Goal: Task Accomplishment & Management: Use online tool/utility

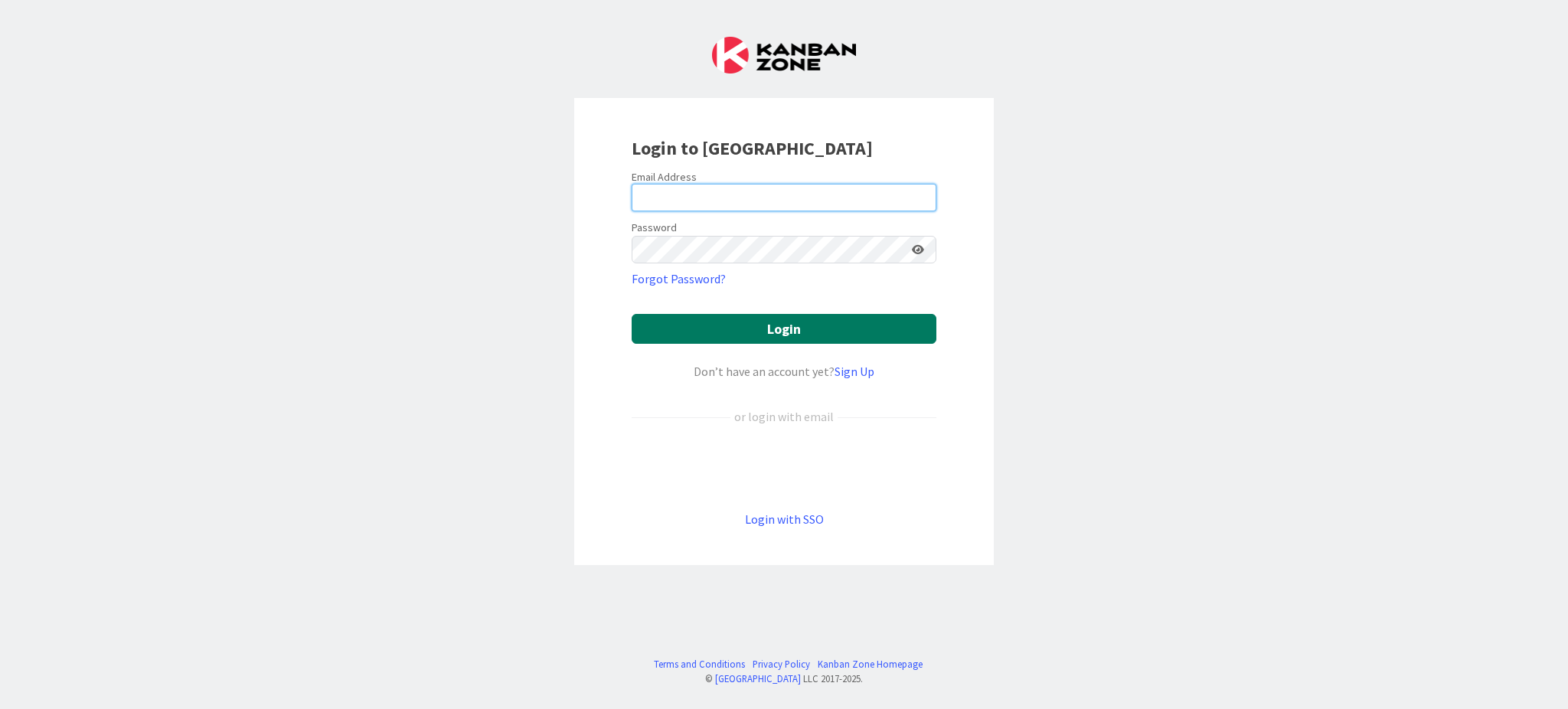
type input "[EMAIL_ADDRESS][DOMAIN_NAME]"
click at [784, 323] on button "Login" at bounding box center [784, 329] width 305 height 30
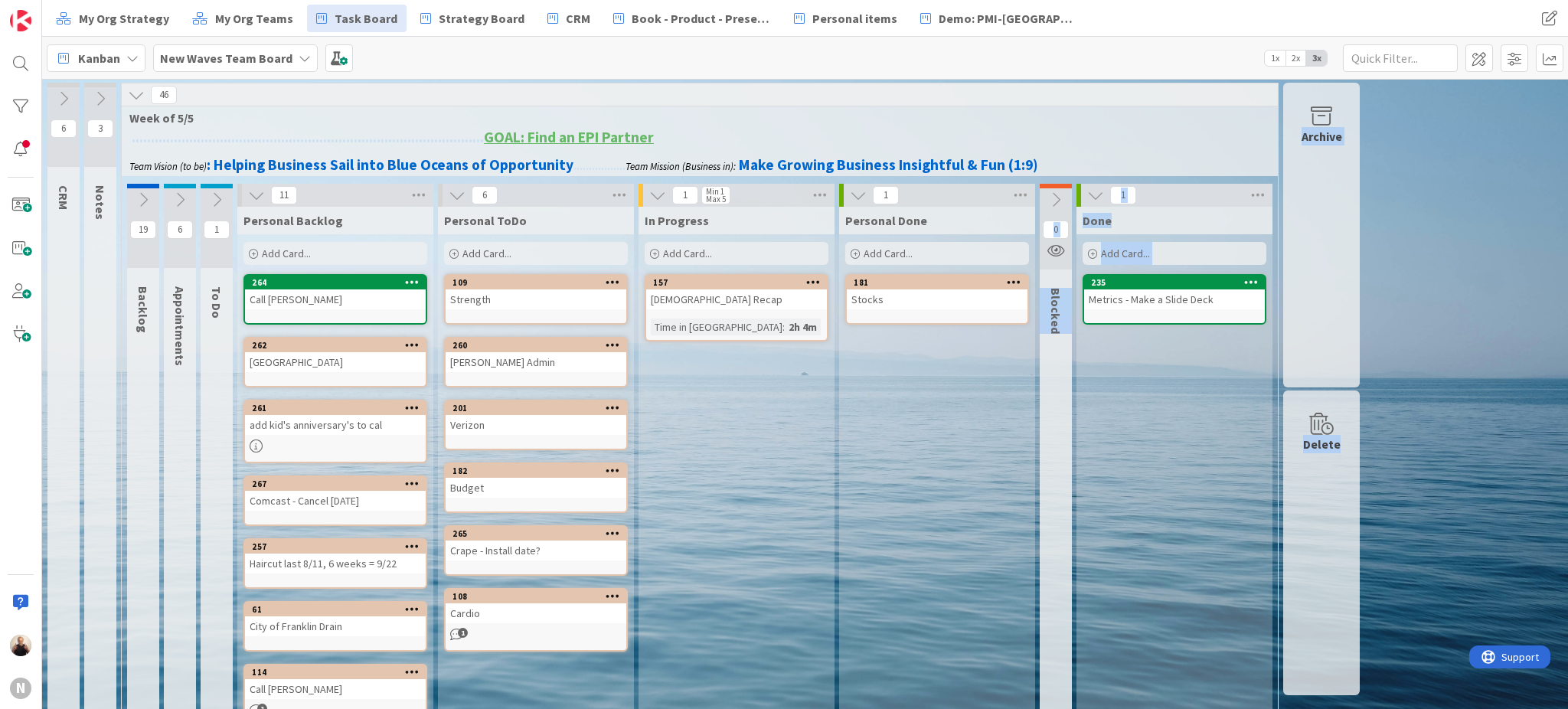
click at [545, 533] on div "265" at bounding box center [535, 533] width 181 height 14
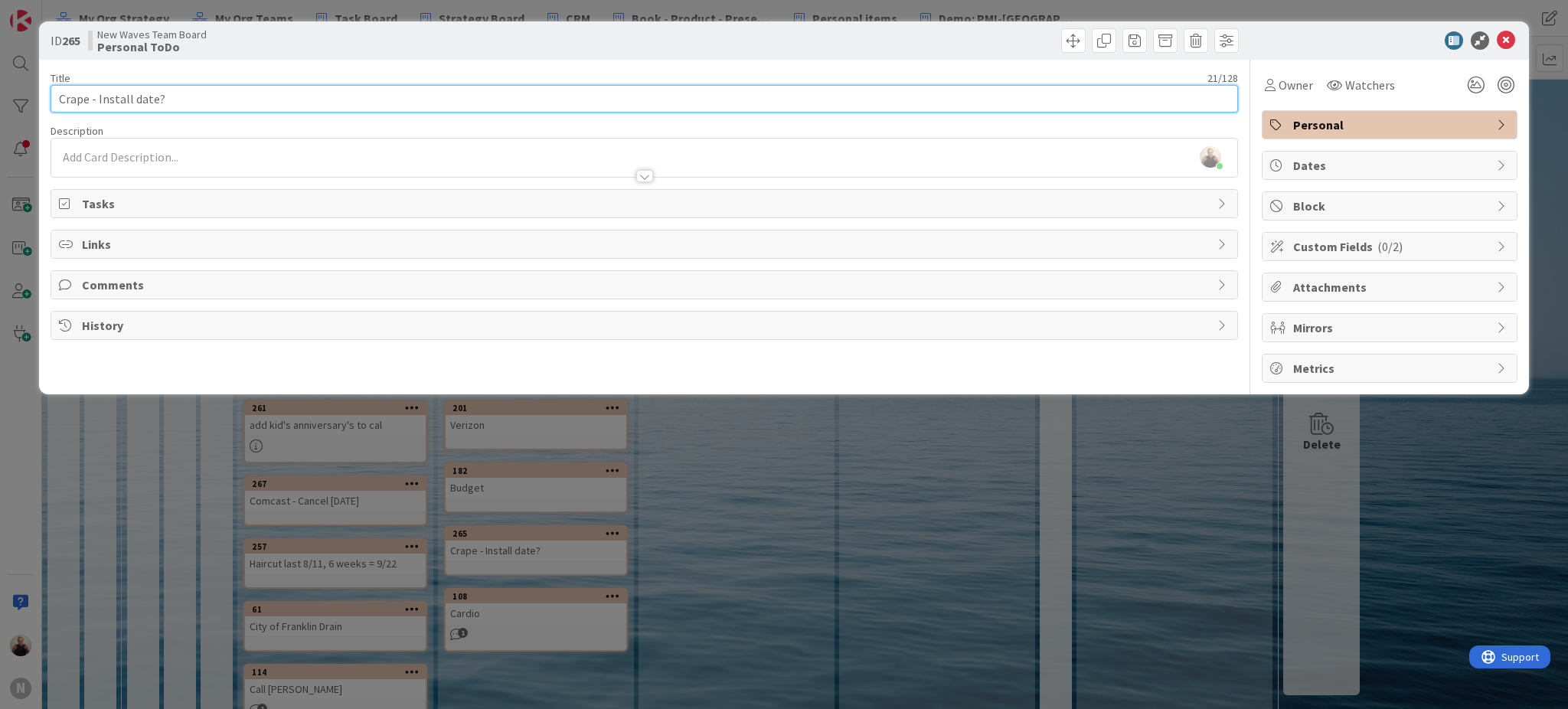
drag, startPoint x: 273, startPoint y: 109, endPoint x: 287, endPoint y: 117, distance: 16.1
click at [275, 108] on input "Crape - Install date?" at bounding box center [644, 98] width 1188 height 27
type input "Crape - Install date? [DATE]"
click at [694, 105] on input "Crape - Install date? [DATE]" at bounding box center [644, 98] width 1188 height 27
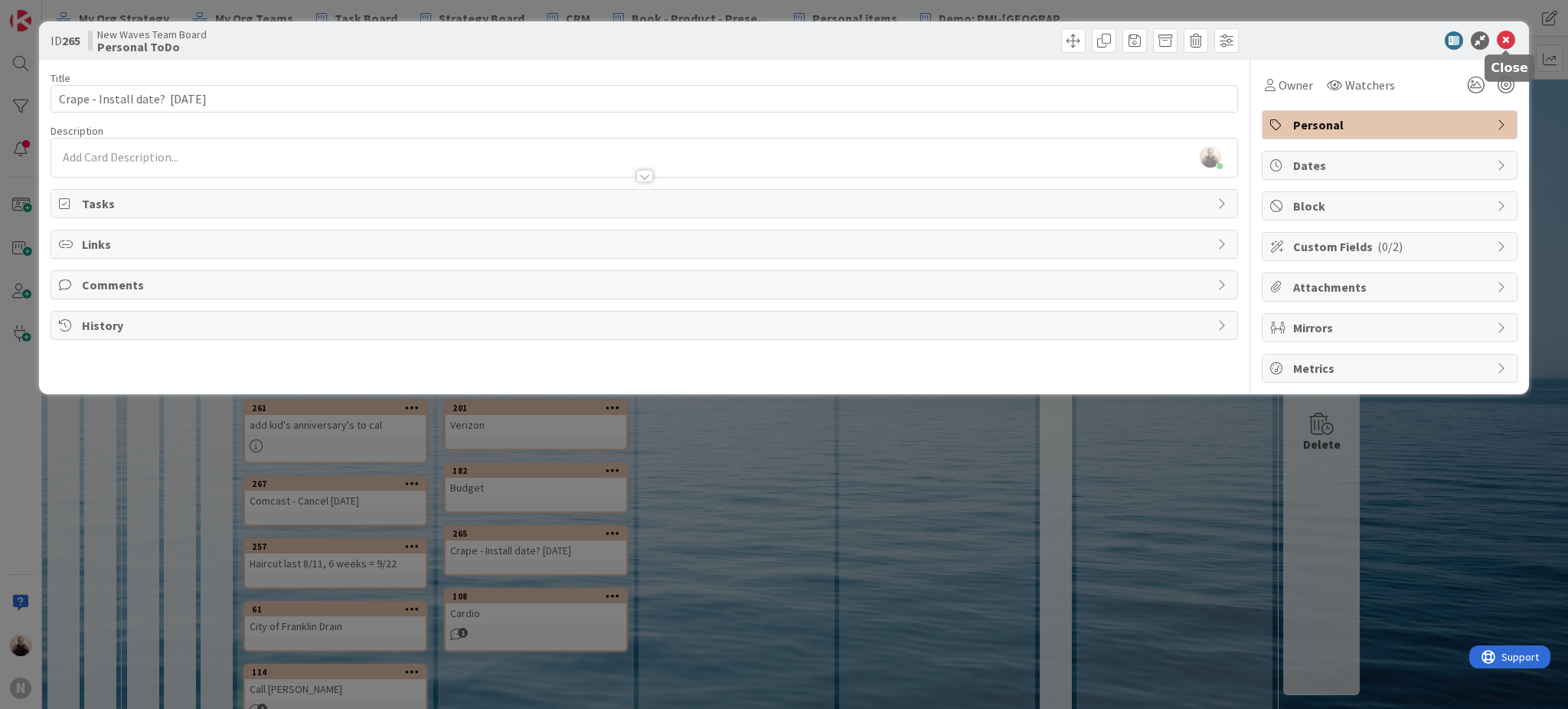
click at [1506, 31] on icon at bounding box center [1506, 40] width 18 height 18
